Goal: Task Accomplishment & Management: Complete application form

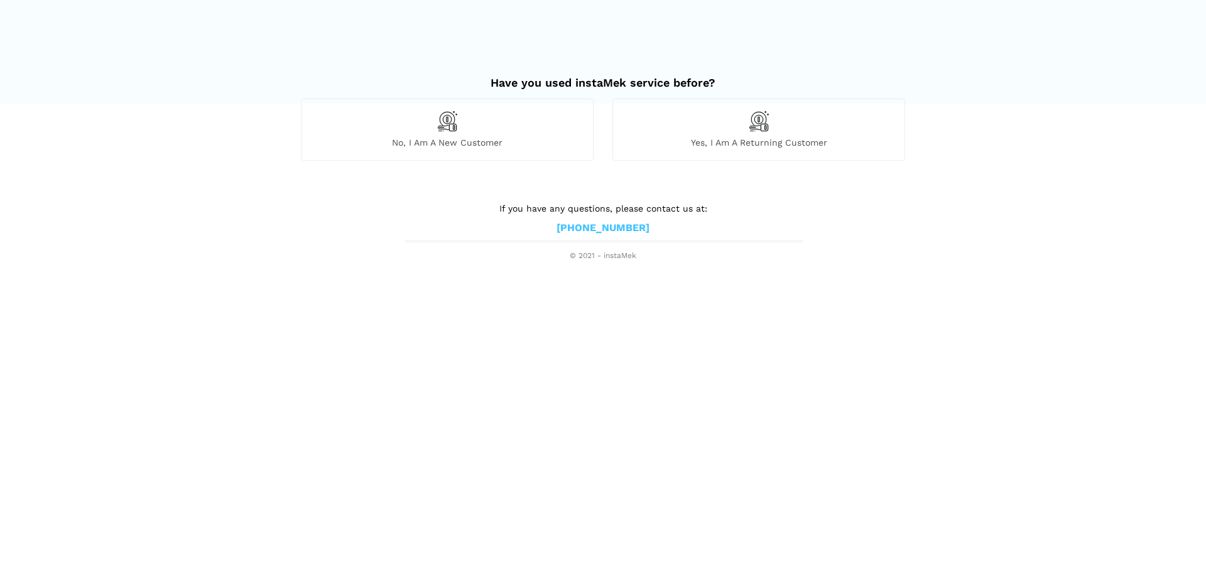
click at [484, 127] on div "No, I am a new customer" at bounding box center [447, 130] width 293 height 62
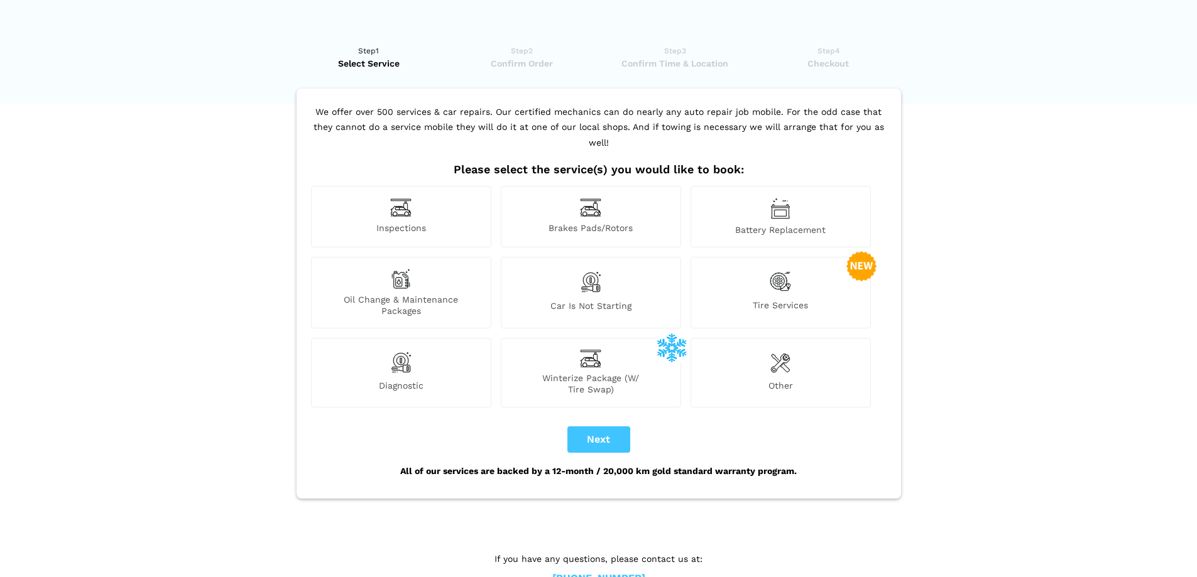
click at [611, 275] on div "Car is not starting" at bounding box center [591, 293] width 180 height 72
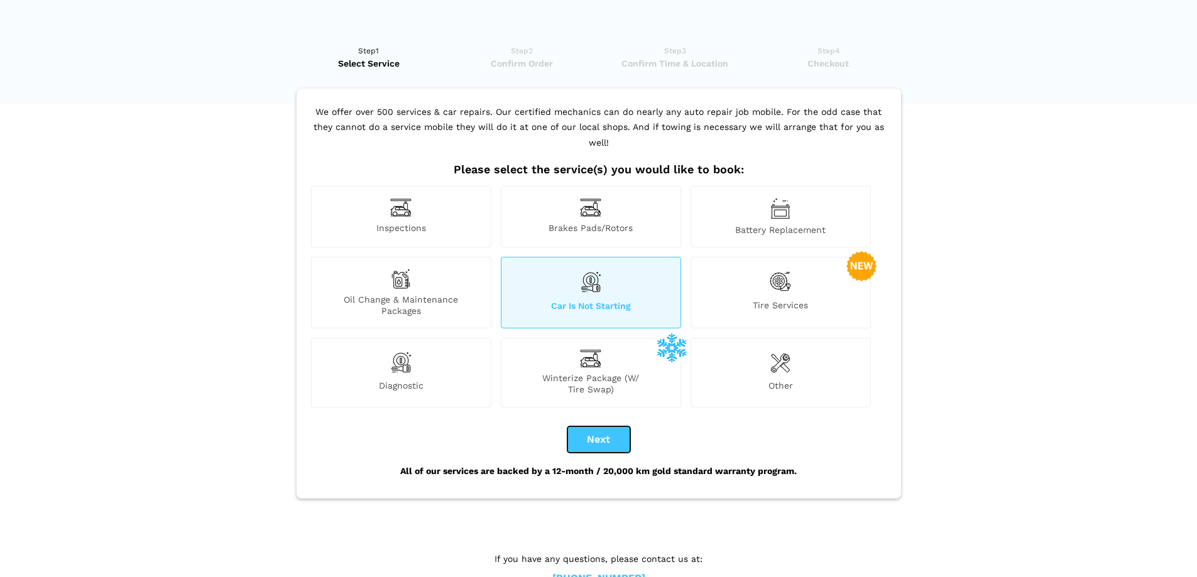
click at [611, 427] on button "Next" at bounding box center [598, 440] width 63 height 26
checkbox input "true"
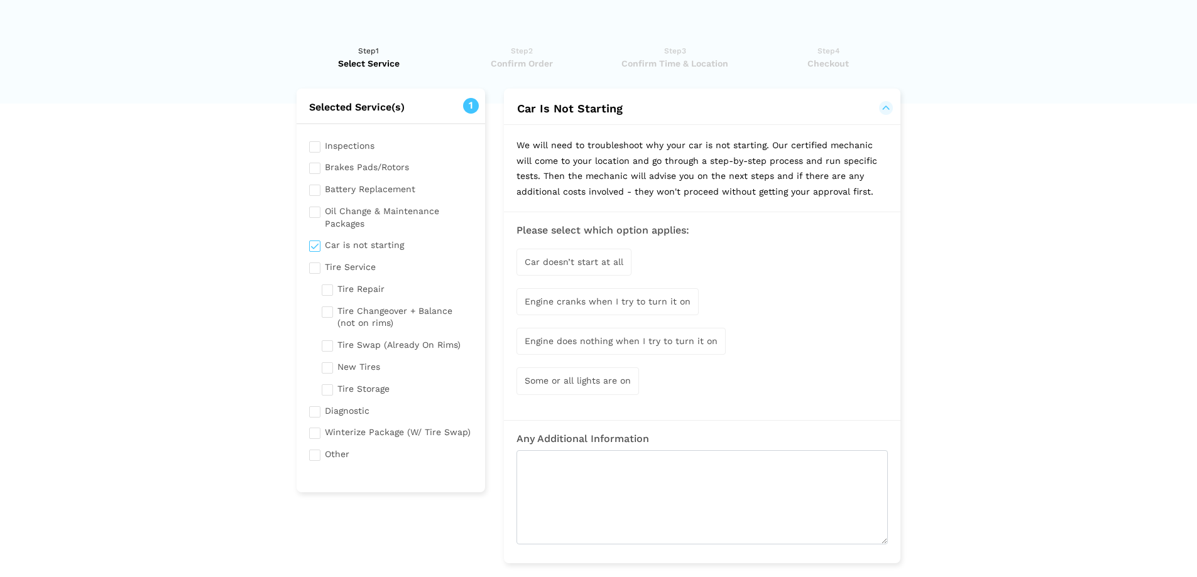
scroll to position [63, 0]
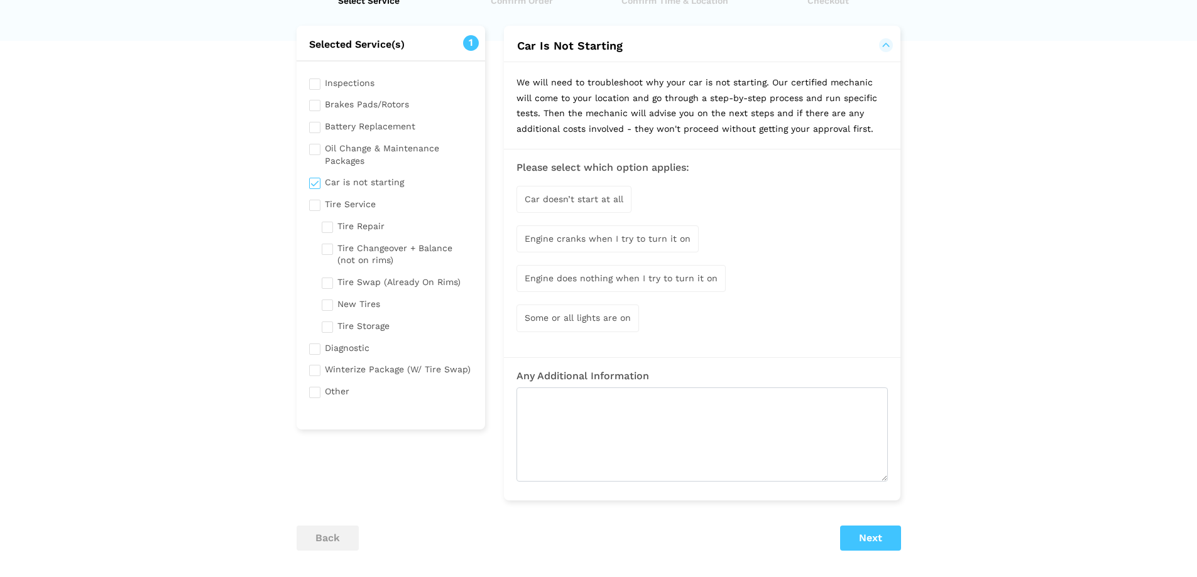
click at [596, 207] on div "Car doesn’t start at all" at bounding box center [573, 199] width 115 height 27
click at [673, 244] on span "Engine cranks when I try to turn it on" at bounding box center [608, 240] width 166 height 10
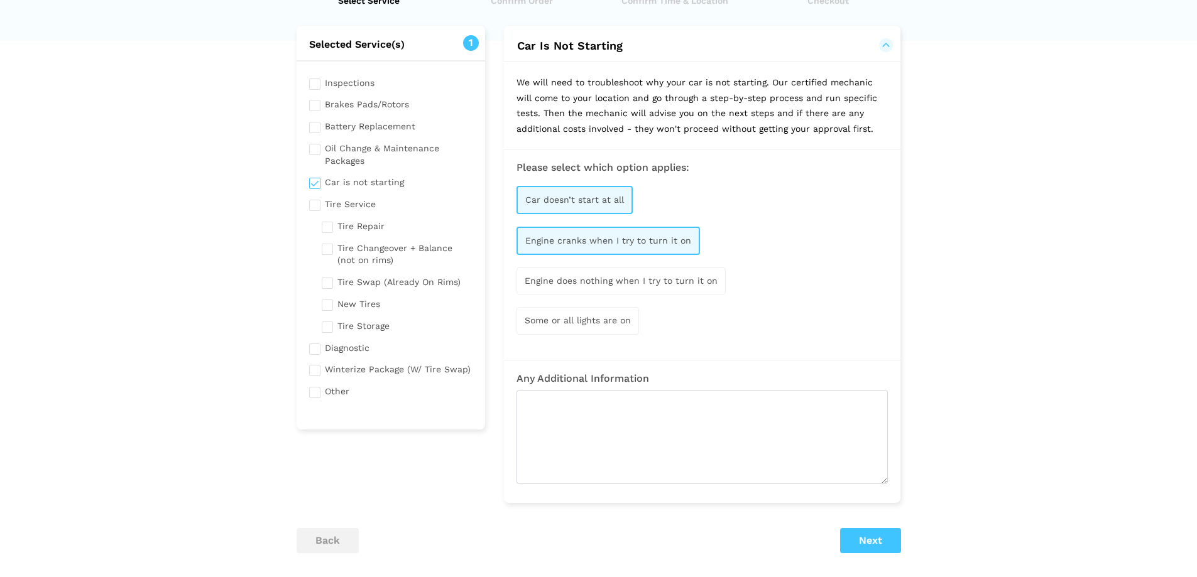
click at [686, 239] on span "Engine cranks when I try to turn it on" at bounding box center [608, 241] width 166 height 10
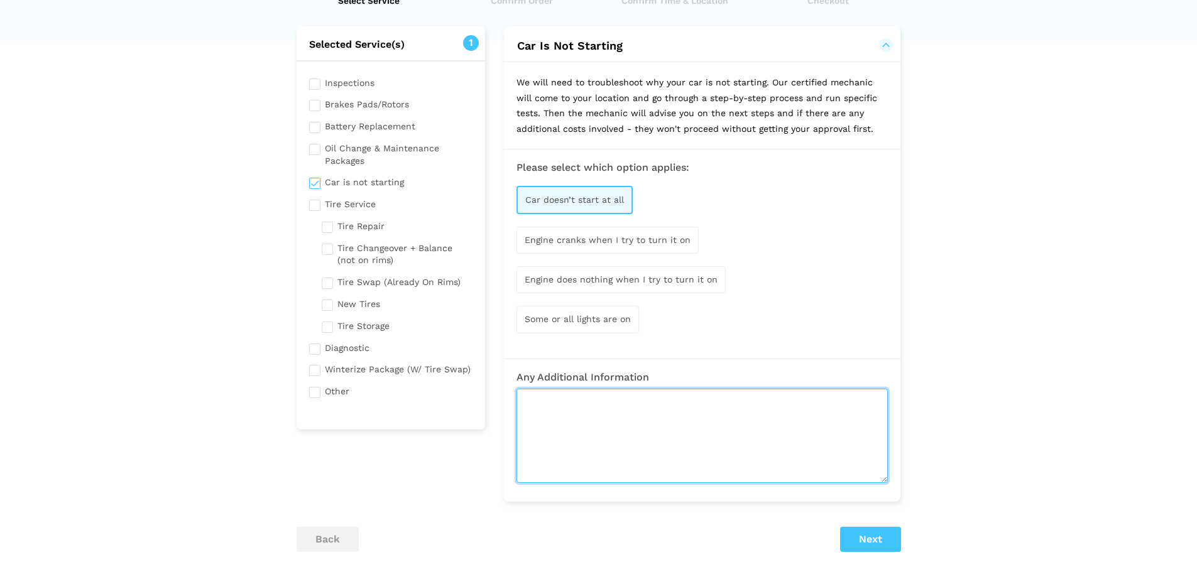
click at [604, 426] on textarea at bounding box center [701, 436] width 371 height 94
type textarea "W"
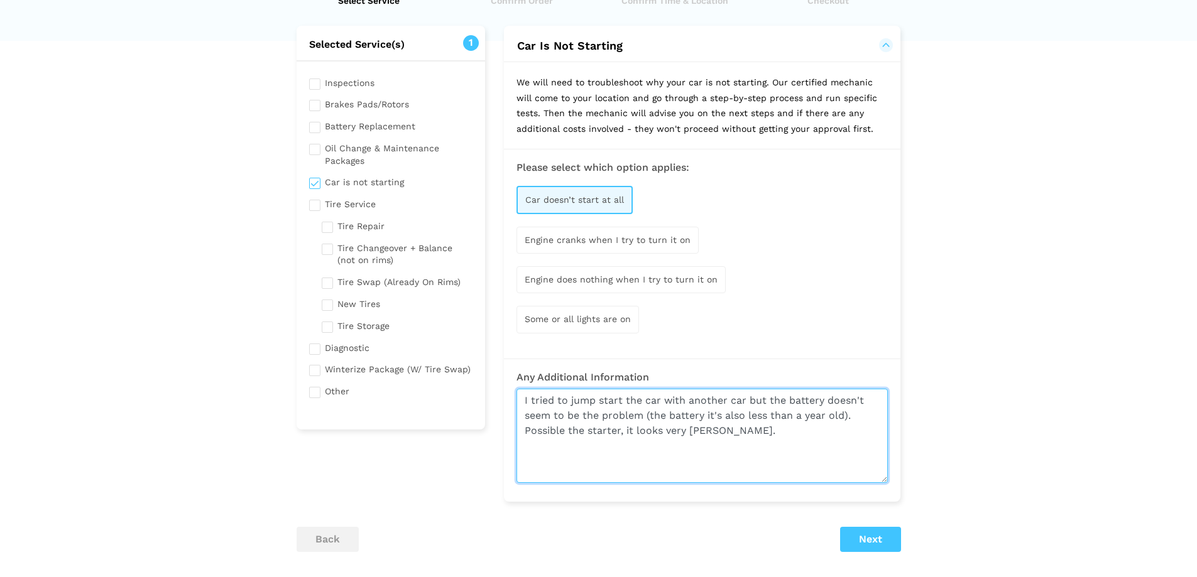
click at [567, 434] on textarea "I tried to jump start the car with another car but the battery doesn't seem to …" at bounding box center [701, 436] width 371 height 94
type textarea "I tried to jump start the car with another car but the battery doesn't seem to …"
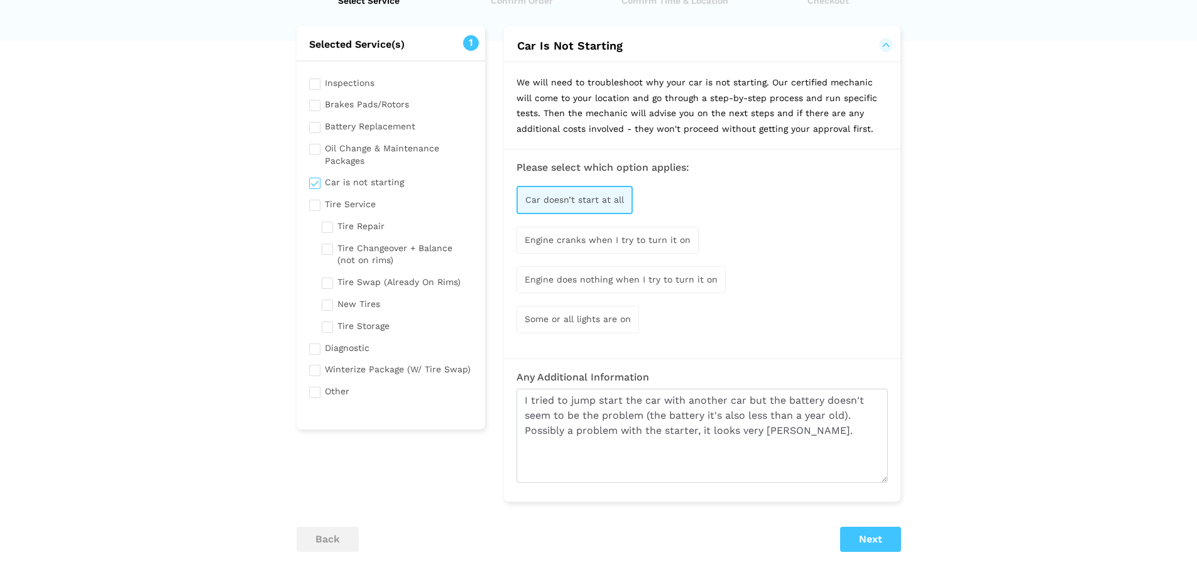
click at [900, 540] on div "back Next" at bounding box center [598, 539] width 623 height 25
click at [892, 541] on button "Next" at bounding box center [870, 539] width 61 height 25
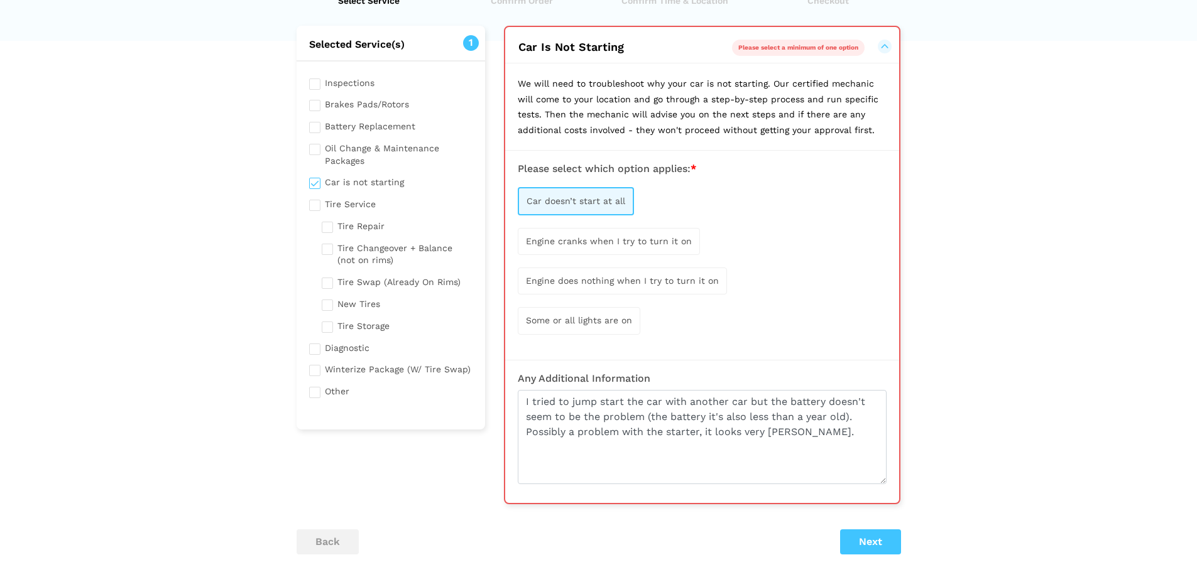
scroll to position [89, 0]
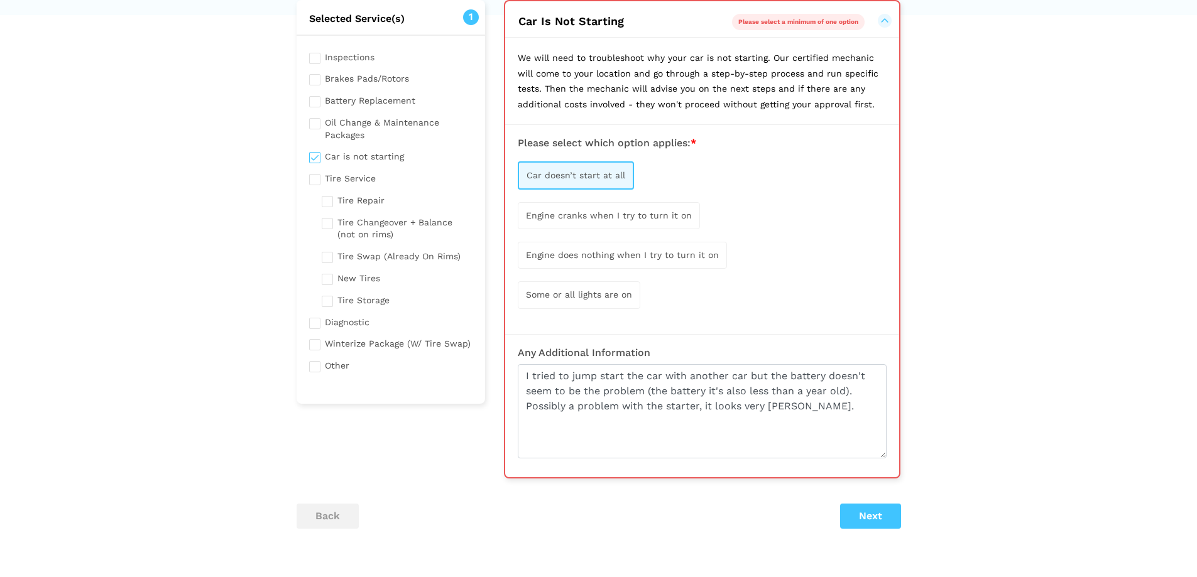
click at [623, 199] on div "Car doesn’t start at all Engine cranks when I try to turn it on Engine does not…" at bounding box center [702, 235] width 369 height 160
click at [619, 219] on span "Engine cranks when I try to turn it on" at bounding box center [609, 215] width 166 height 10
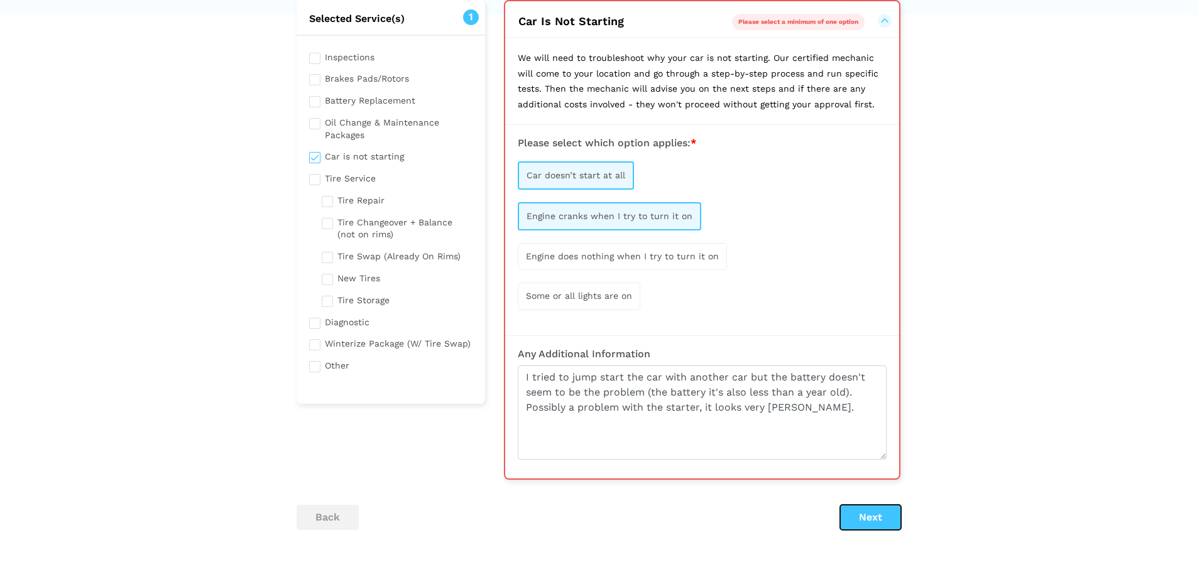
click at [858, 526] on button "Next" at bounding box center [870, 517] width 61 height 25
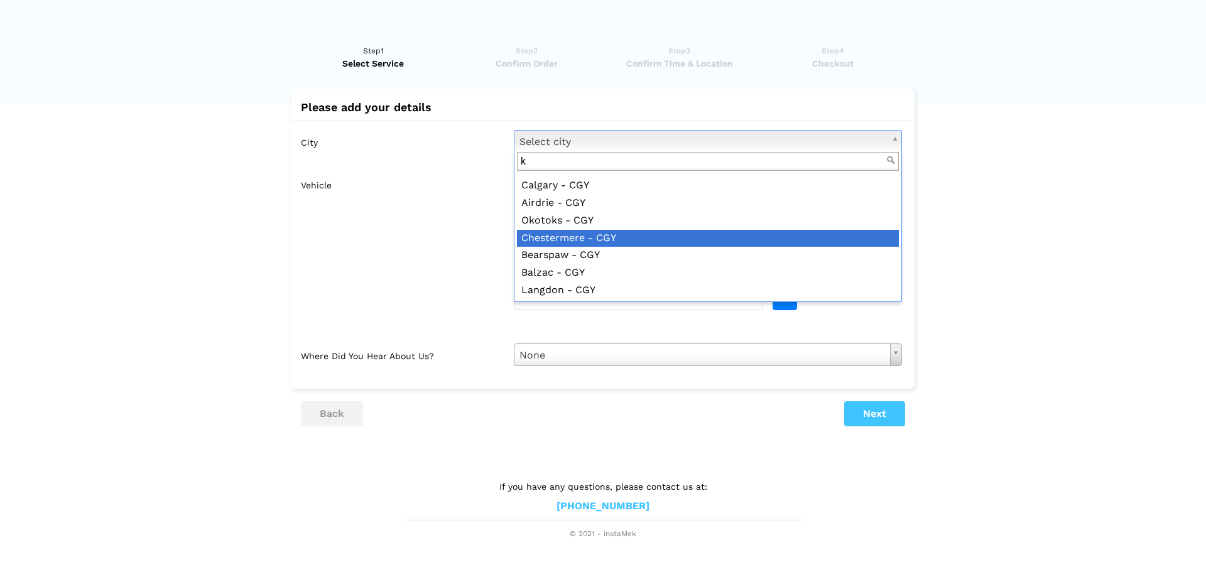
scroll to position [0, 0]
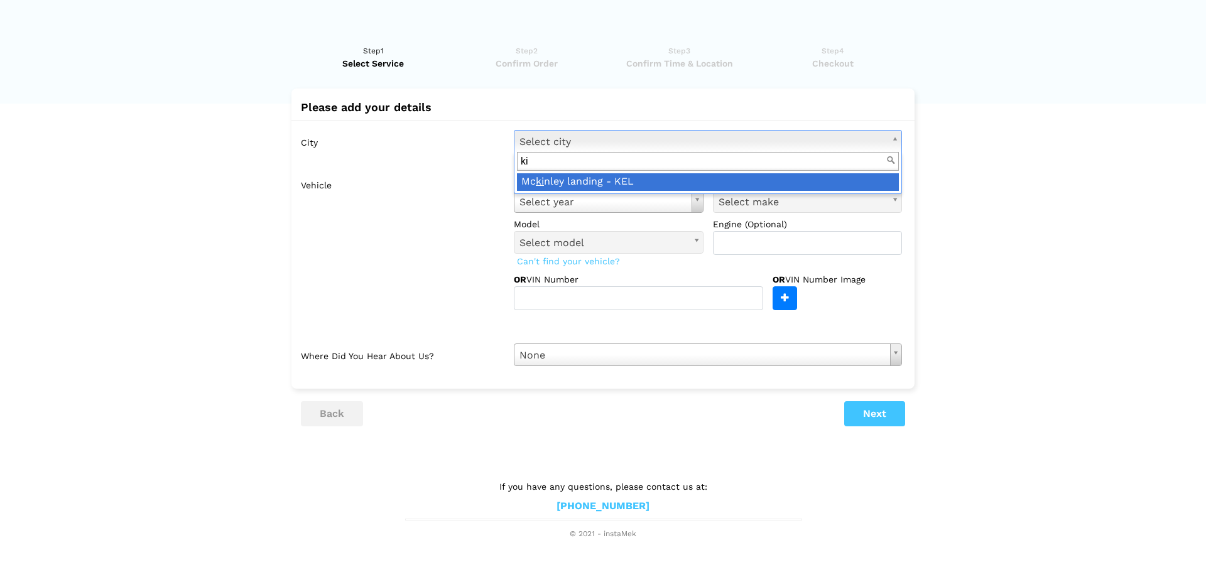
type input "k"
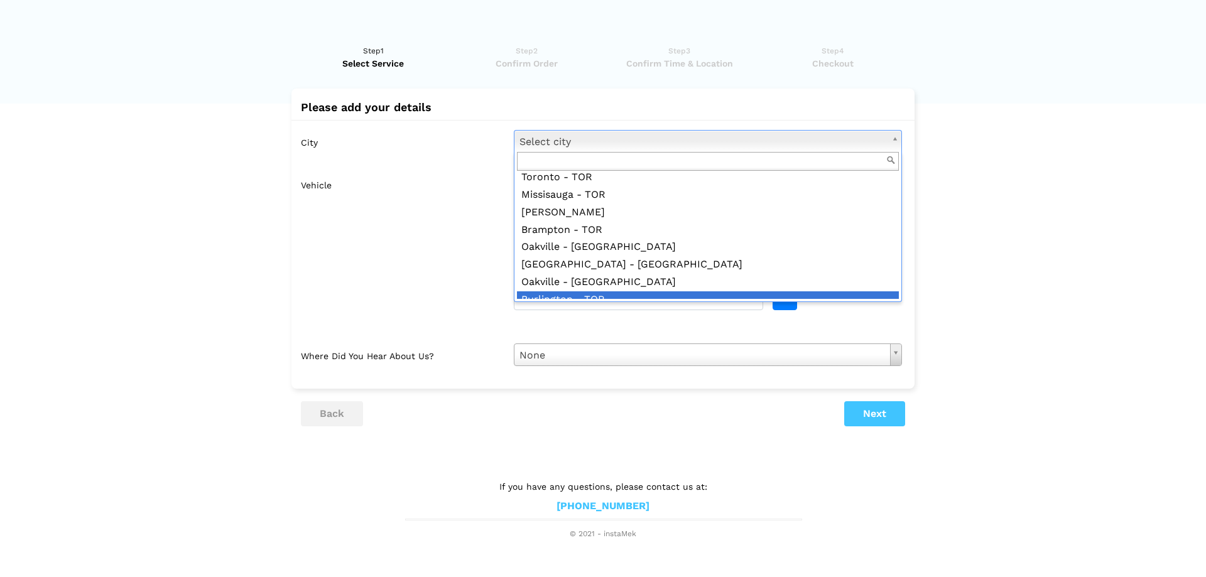
scroll to position [943, 0]
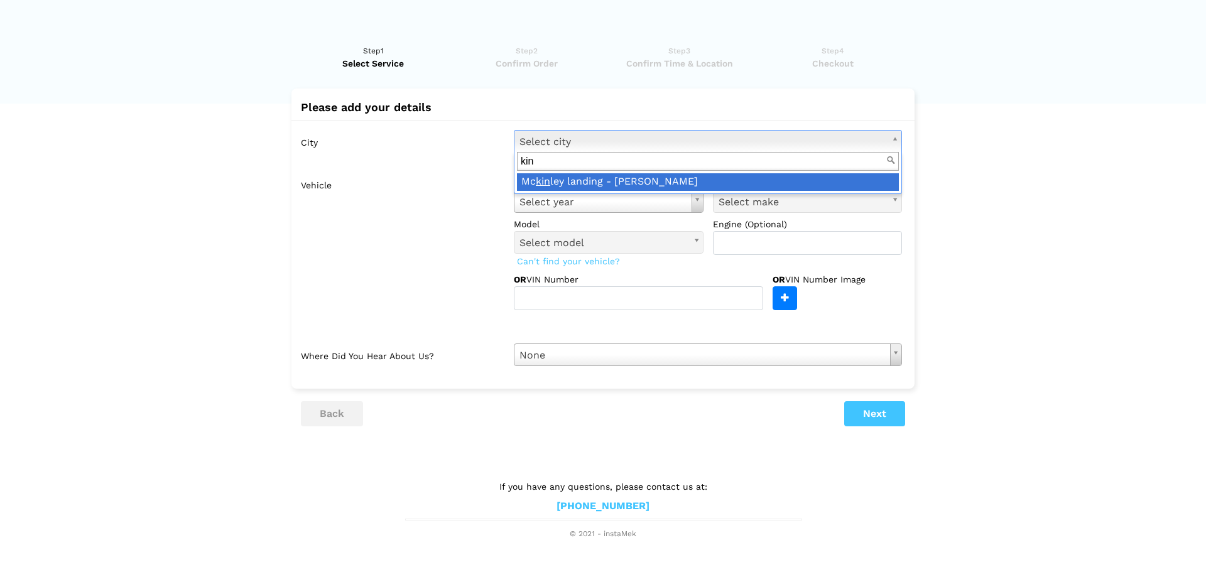
type input "kin"
